Goal: Learn about a topic

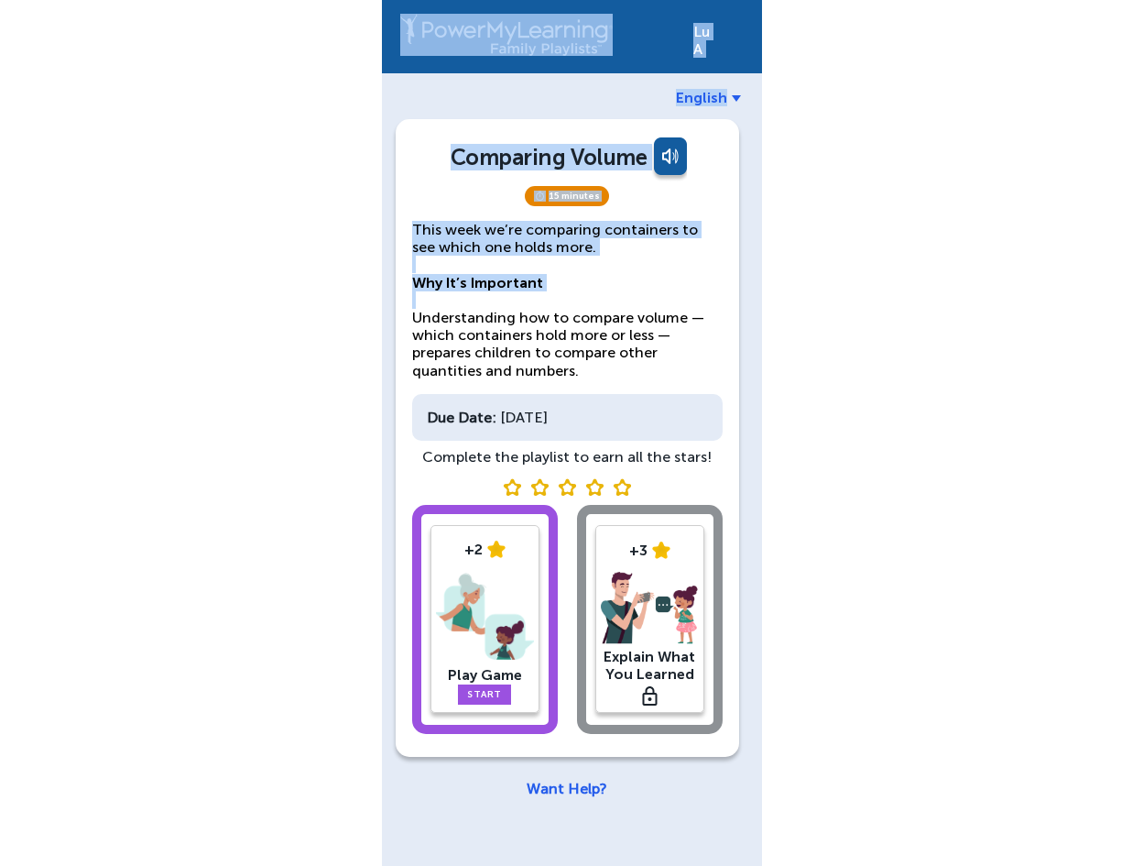
drag, startPoint x: 260, startPoint y: 316, endPoint x: 6, endPoint y: 28, distance: 383.5
click at [6, 28] on div "Lu A English Comparing Volume 15 minutes This week we’re comparing containers t…" at bounding box center [571, 433] width 1143 height 866
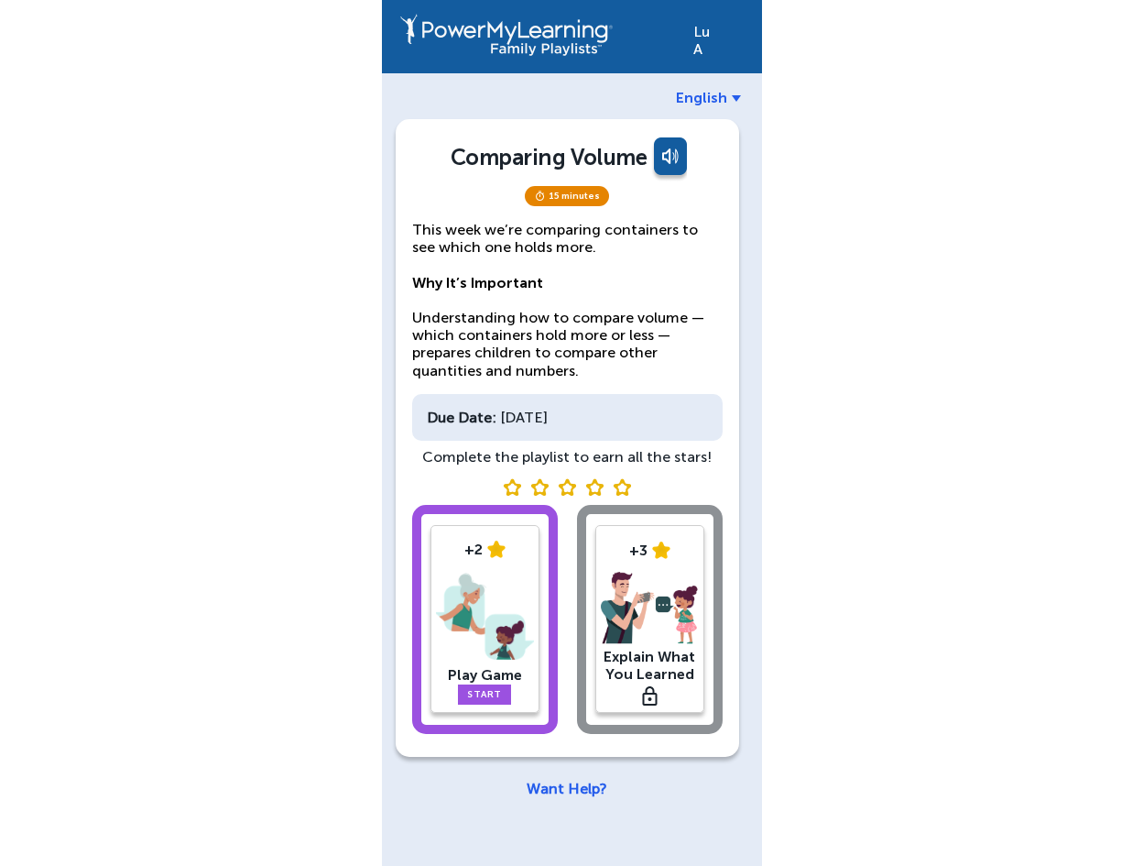
click at [921, 460] on div "Lu A English Comparing Volume 15 minutes This week we’re comparing containers t…" at bounding box center [571, 433] width 1143 height 866
